Goal: Transaction & Acquisition: Obtain resource

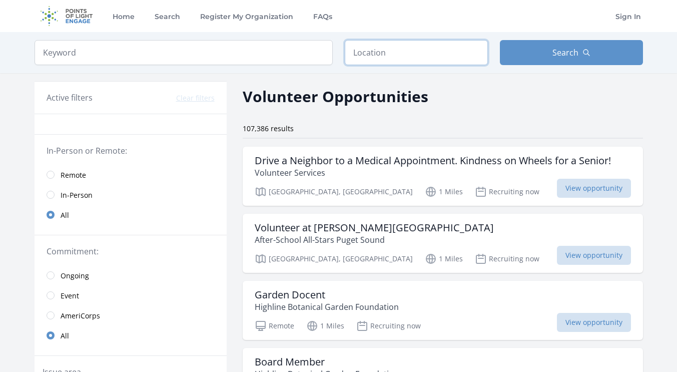
click at [410, 55] on input "text" at bounding box center [416, 52] width 143 height 25
click at [405, 47] on input "text" at bounding box center [416, 52] width 143 height 25
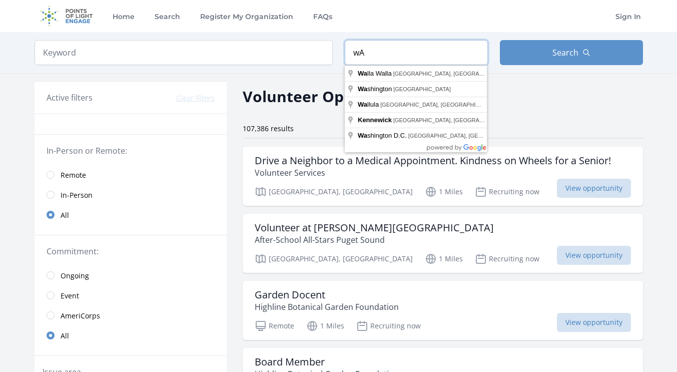
type input "w"
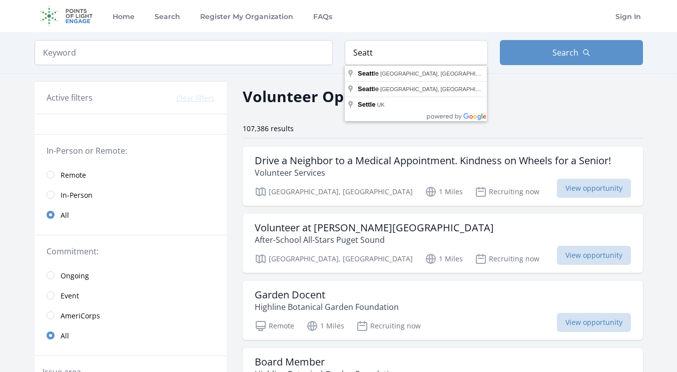
type input "Seattle, WA, USA"
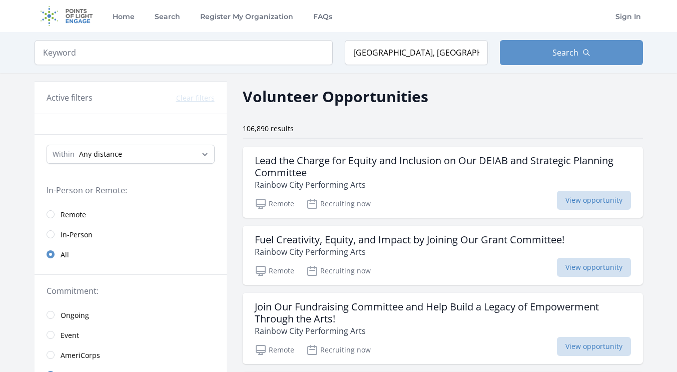
click at [591, 54] on button "Search" at bounding box center [571, 52] width 143 height 25
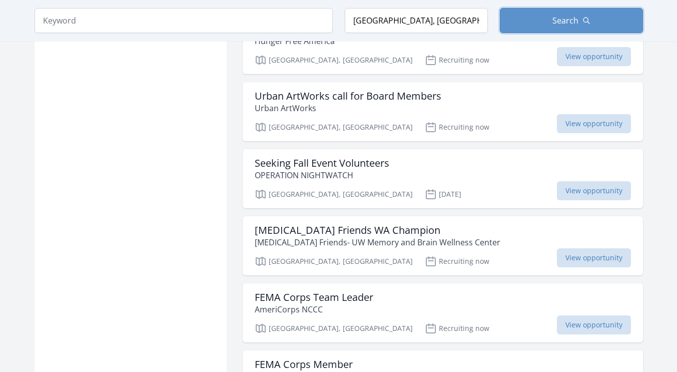
scroll to position [1119, 0]
click at [591, 127] on span "View opportunity" at bounding box center [594, 124] width 74 height 19
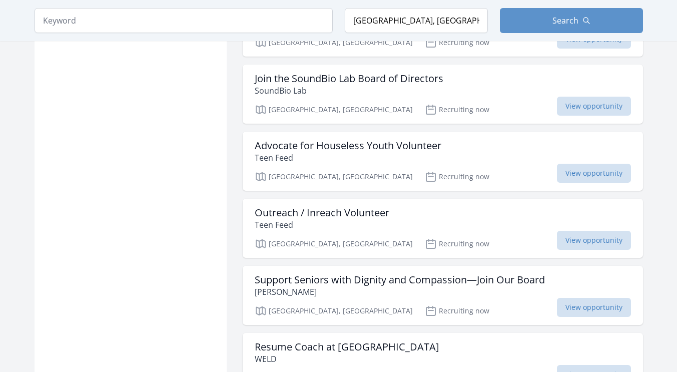
scroll to position [1540, 0]
click at [538, 83] on div "Join the SoundBio Lab Board of Directors SoundBio Lab" at bounding box center [443, 84] width 377 height 24
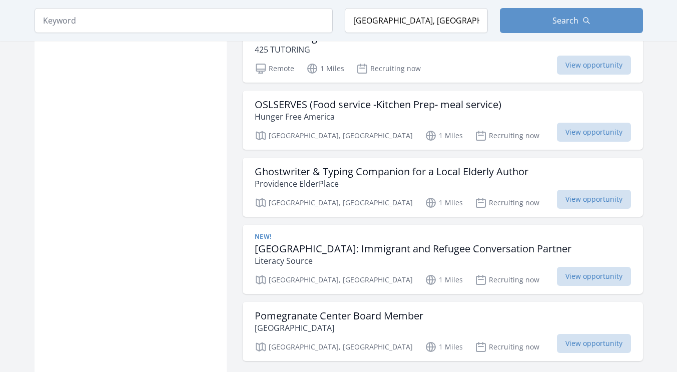
scroll to position [2535, 0]
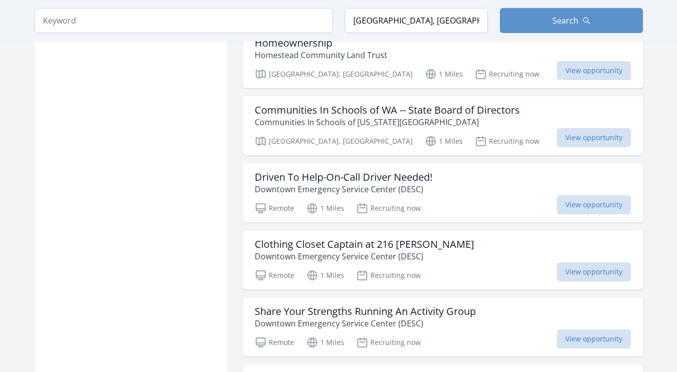
scroll to position [3689, 0]
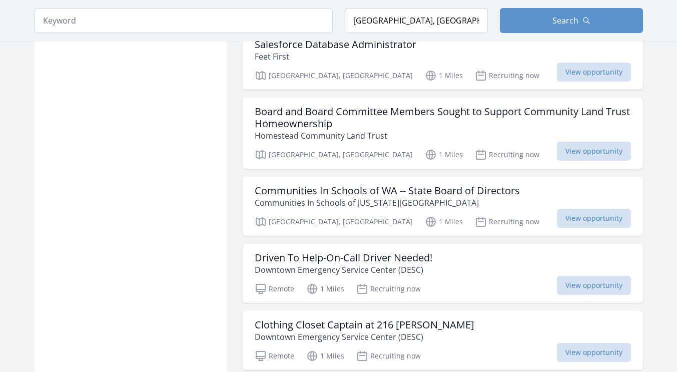
scroll to position [4628, 0]
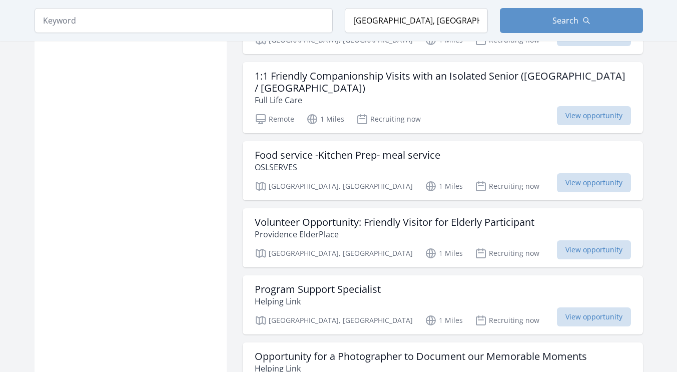
scroll to position [6291, 0]
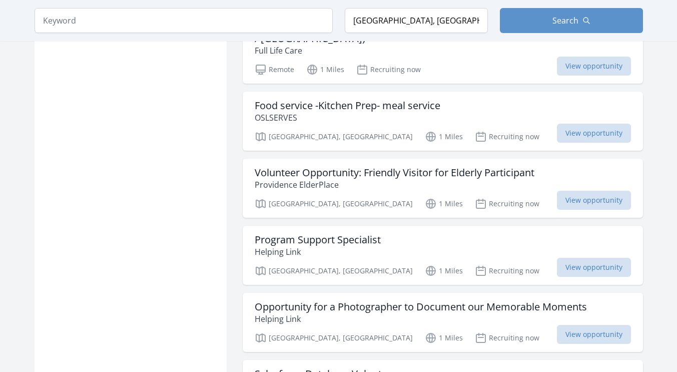
click at [515, 159] on div "Volunteer Opportunity: Friendly Visitor for Elderly Participant Providence Elde…" at bounding box center [443, 188] width 401 height 59
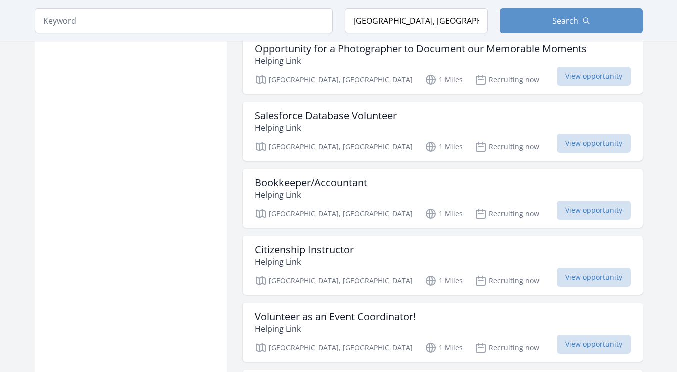
scroll to position [6550, 0]
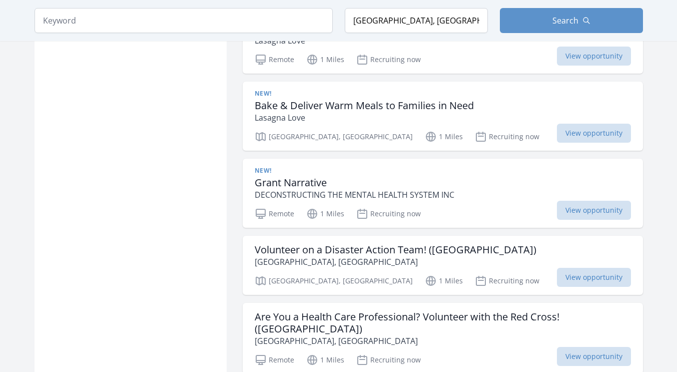
scroll to position [7942, 0]
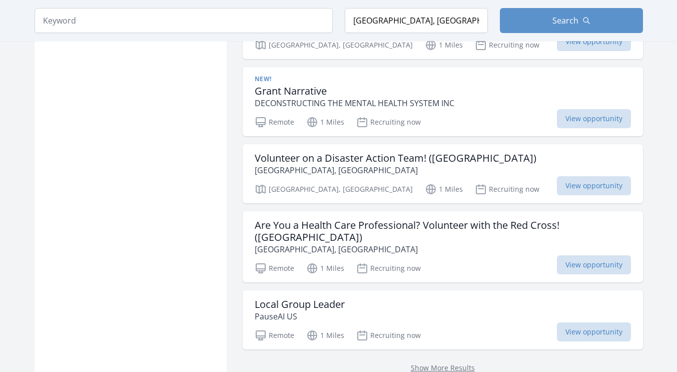
scroll to position [8041, 0]
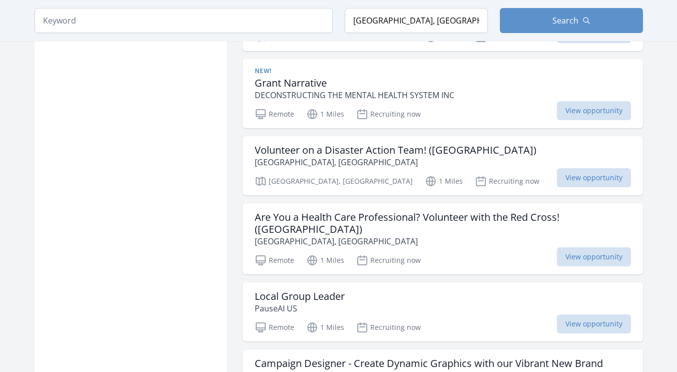
click at [532, 235] on p "[GEOGRAPHIC_DATA], [GEOGRAPHIC_DATA]" at bounding box center [443, 241] width 377 height 12
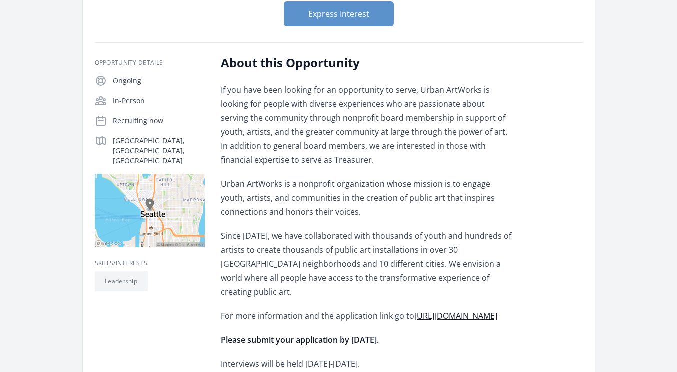
scroll to position [127, 0]
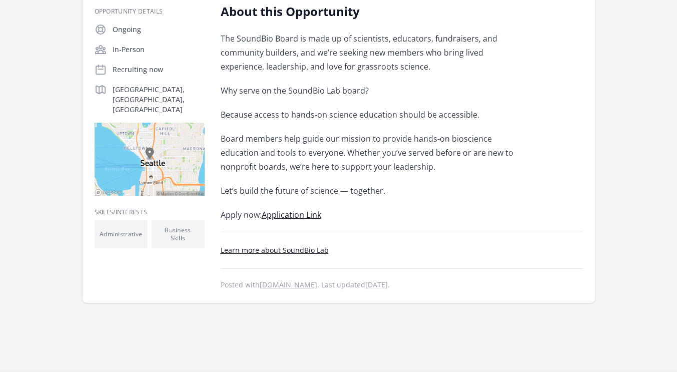
scroll to position [182, 0]
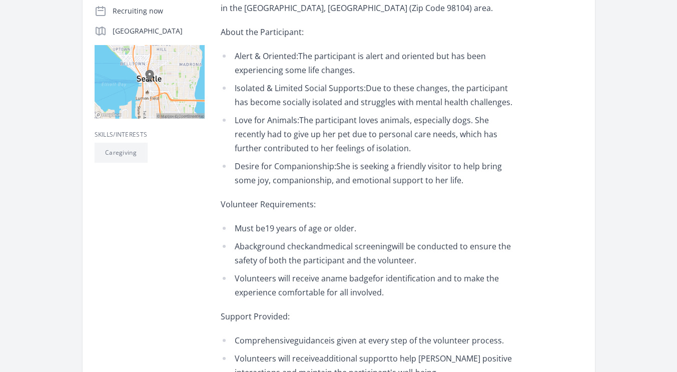
scroll to position [263, 0]
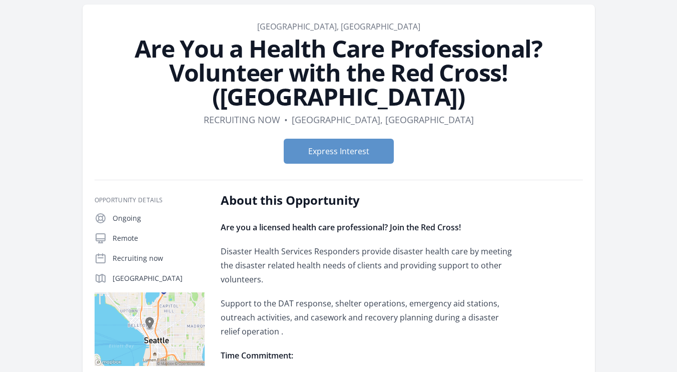
scroll to position [77, 0]
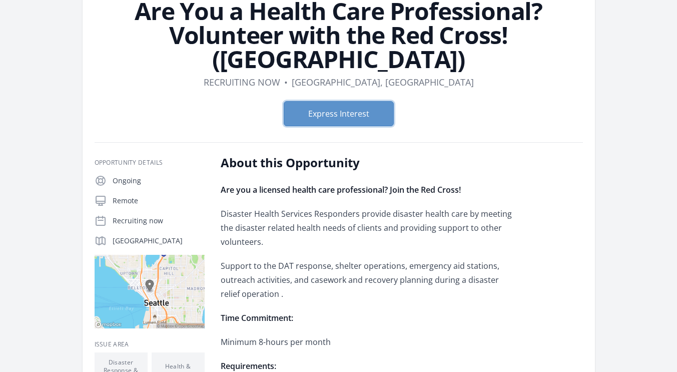
click at [373, 101] on button "Express Interest" at bounding box center [339, 113] width 110 height 25
